Goal: Task Accomplishment & Management: Manage account settings

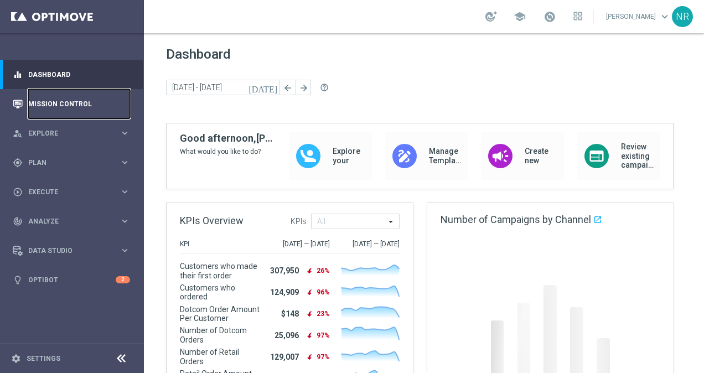
click at [42, 114] on link "Mission Control" at bounding box center [79, 103] width 102 height 29
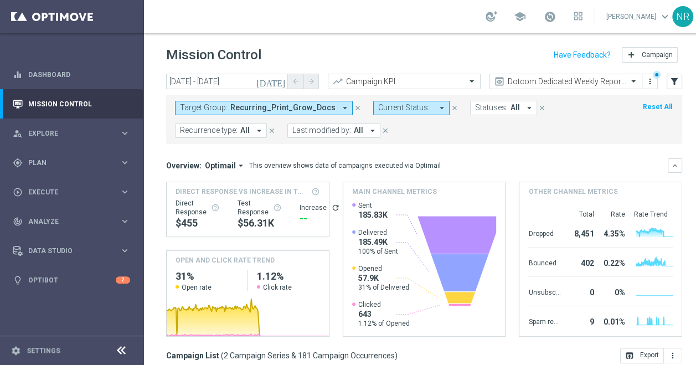
click at [354, 104] on icon "close" at bounding box center [358, 108] width 8 height 8
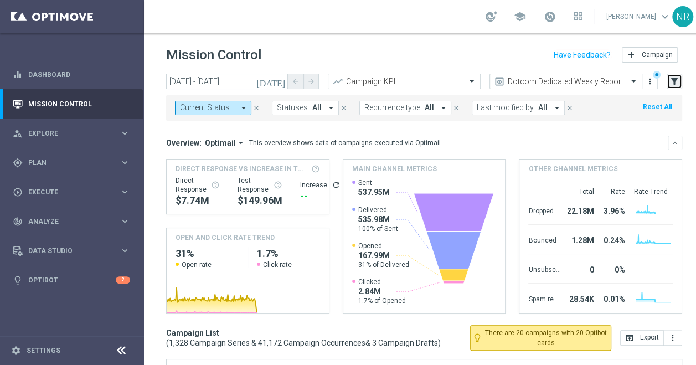
click at [682, 80] on button "filter_alt" at bounding box center [675, 82] width 16 height 16
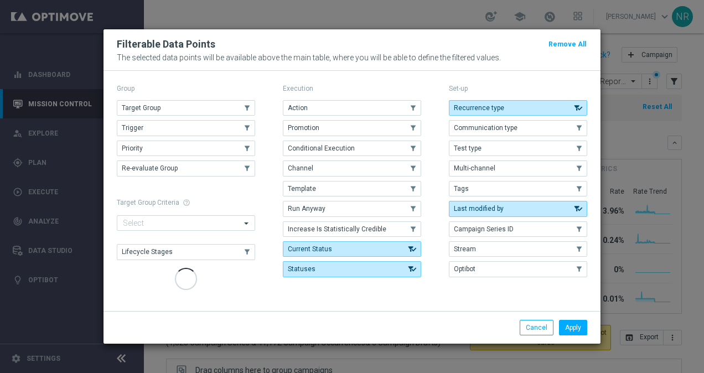
click at [230, 113] on button "Target Group" at bounding box center [186, 108] width 138 height 16
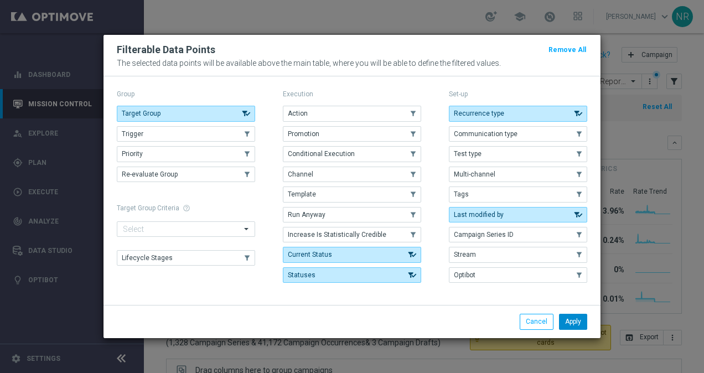
click at [574, 321] on button "Apply" at bounding box center [573, 322] width 28 height 16
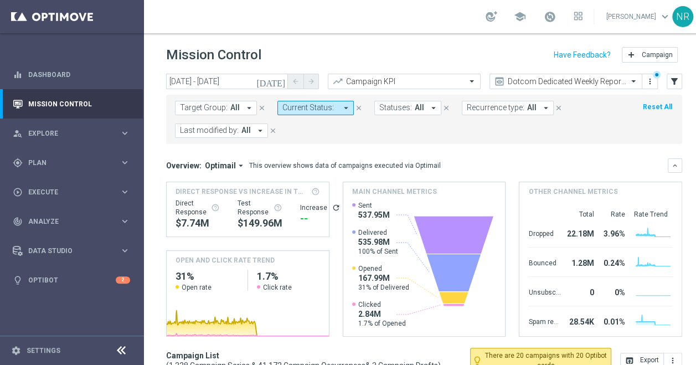
click at [197, 109] on span "Target Group:" at bounding box center [204, 107] width 48 height 9
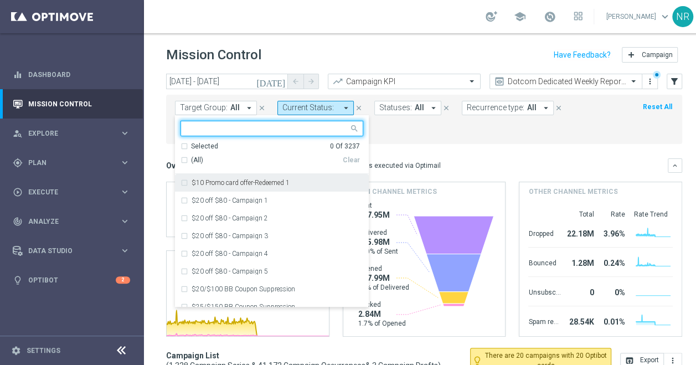
click at [233, 128] on input "text" at bounding box center [268, 128] width 162 height 9
type input "n"
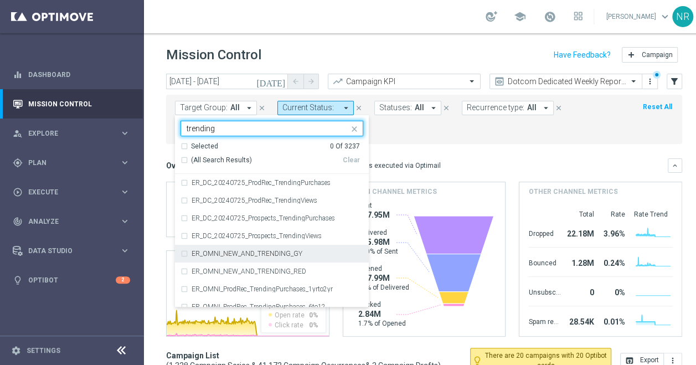
click at [291, 259] on div "ER_OMNI_NEW_AND_TRENDING_GY" at bounding box center [272, 254] width 183 height 18
type input "trending"
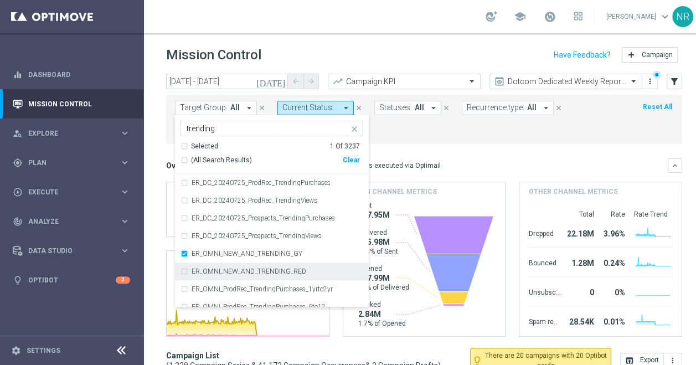
drag, startPoint x: 301, startPoint y: 270, endPoint x: 308, endPoint y: 270, distance: 7.2
click at [302, 270] on label "ER_OMNI_NEW_AND_TRENDING_RED" at bounding box center [249, 271] width 115 height 7
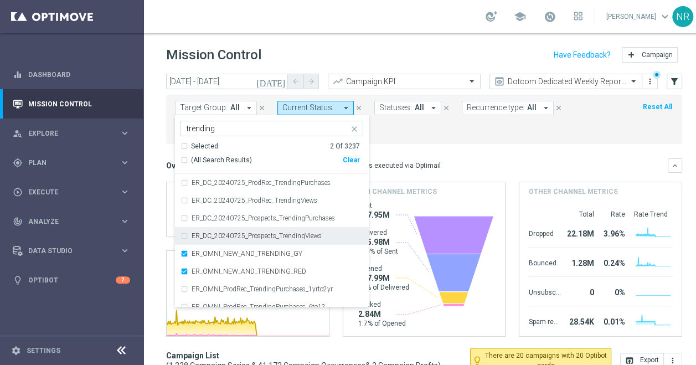
click at [562, 119] on form "Target Group: All arrow_drop_down Selected 2 of 3237 trending Selected 2 Of 323…" at bounding box center [399, 119] width 449 height 37
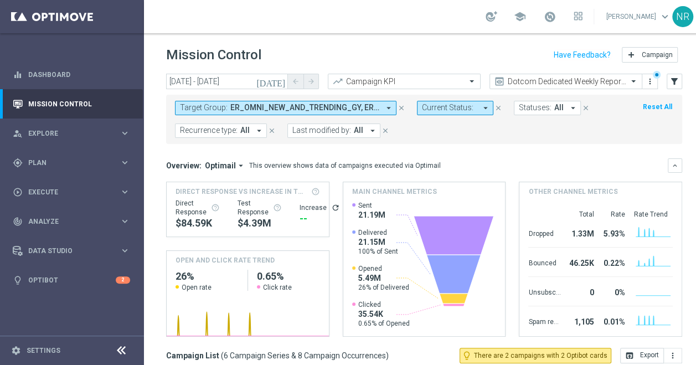
drag, startPoint x: 291, startPoint y: 44, endPoint x: 164, endPoint y: 44, distance: 127.4
click at [164, 44] on div "Mission Control add Campaign" at bounding box center [424, 55] width 560 height 22
